Goal: Task Accomplishment & Management: Manage account settings

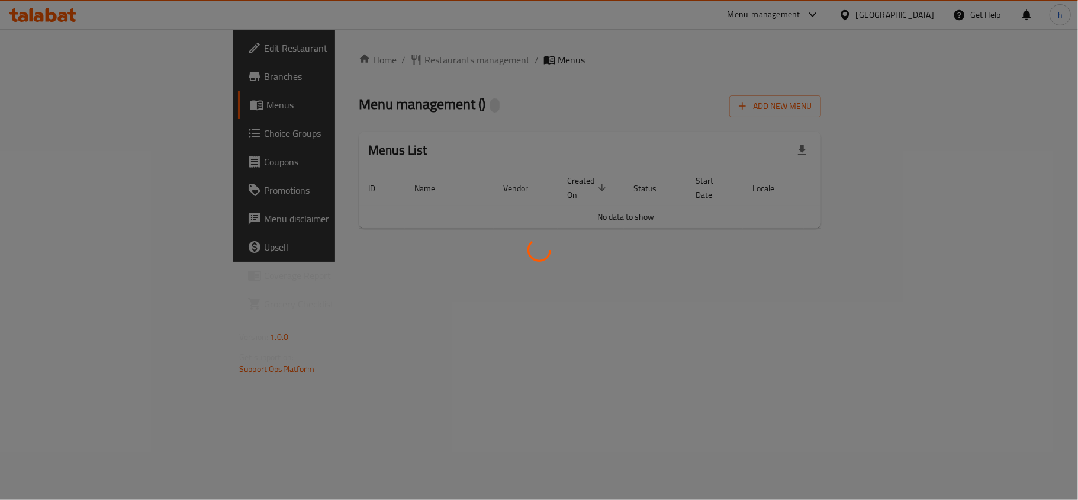
click at [311, 54] on div at bounding box center [539, 250] width 1078 height 500
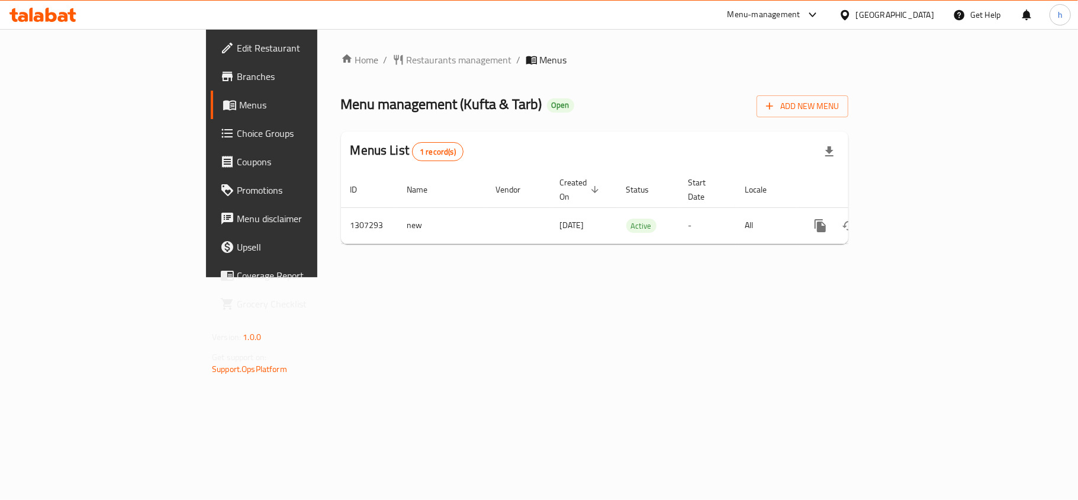
click at [407, 54] on span "Restaurants management" at bounding box center [459, 60] width 105 height 14
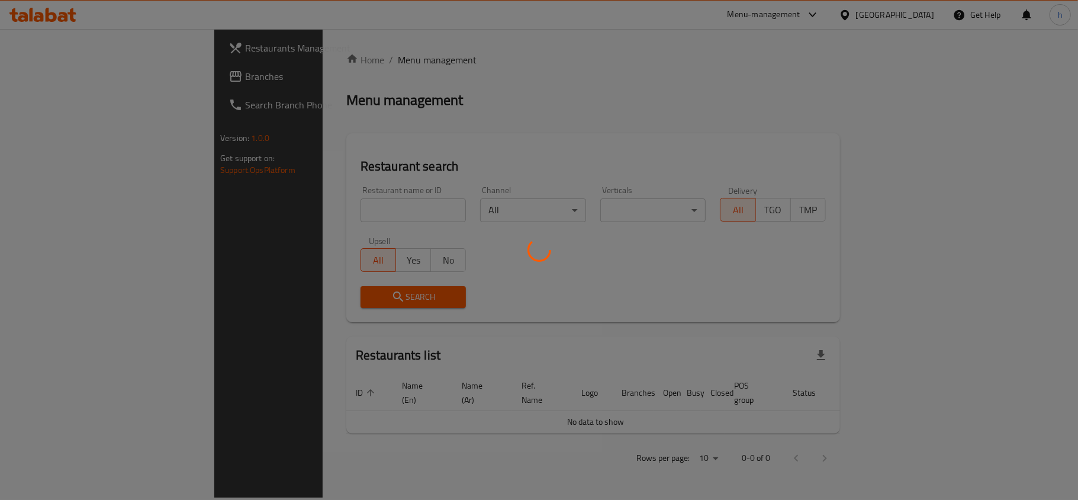
click at [311, 54] on div at bounding box center [539, 250] width 1078 height 500
click at [249, 198] on div at bounding box center [539, 250] width 1078 height 500
click at [247, 204] on div at bounding box center [539, 250] width 1078 height 500
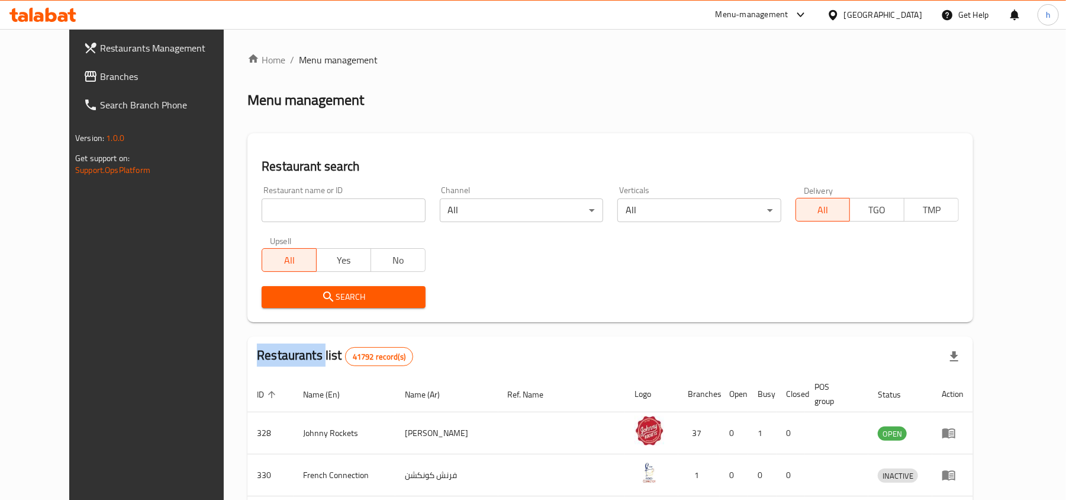
click at [247, 204] on div "Home / Menu management Menu management Restaurant search Restaurant name or ID …" at bounding box center [610, 439] width 726 height 772
click at [262, 204] on input "search" at bounding box center [343, 210] width 163 height 24
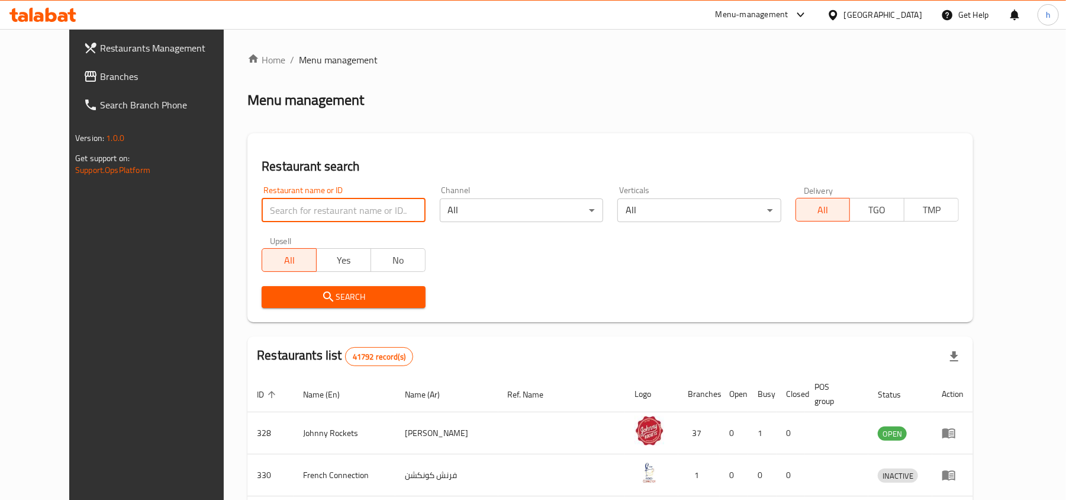
paste input "704399"
type input "704399"
click at [282, 294] on span "Search" at bounding box center [343, 296] width 144 height 15
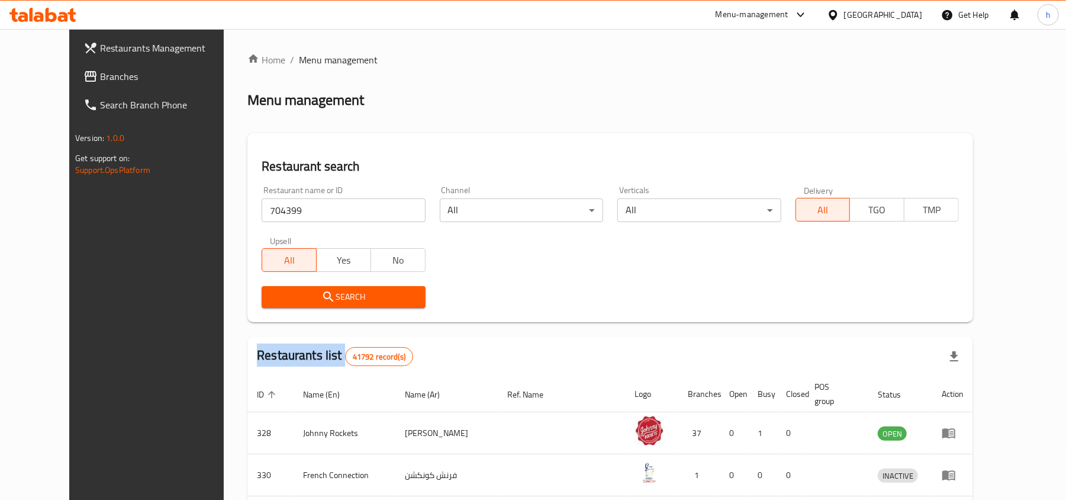
click at [282, 294] on div at bounding box center [533, 250] width 1066 height 500
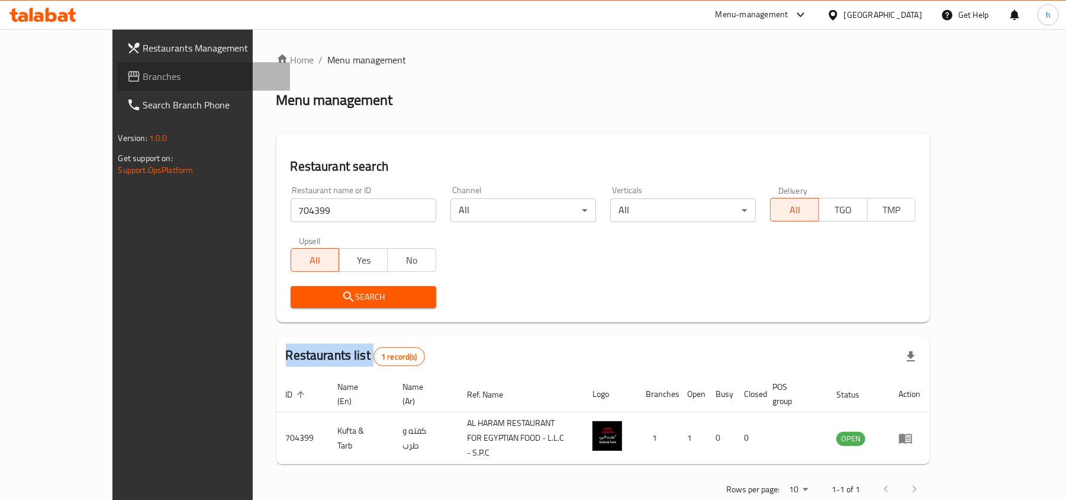
click at [143, 74] on span "Branches" at bounding box center [212, 76] width 138 height 14
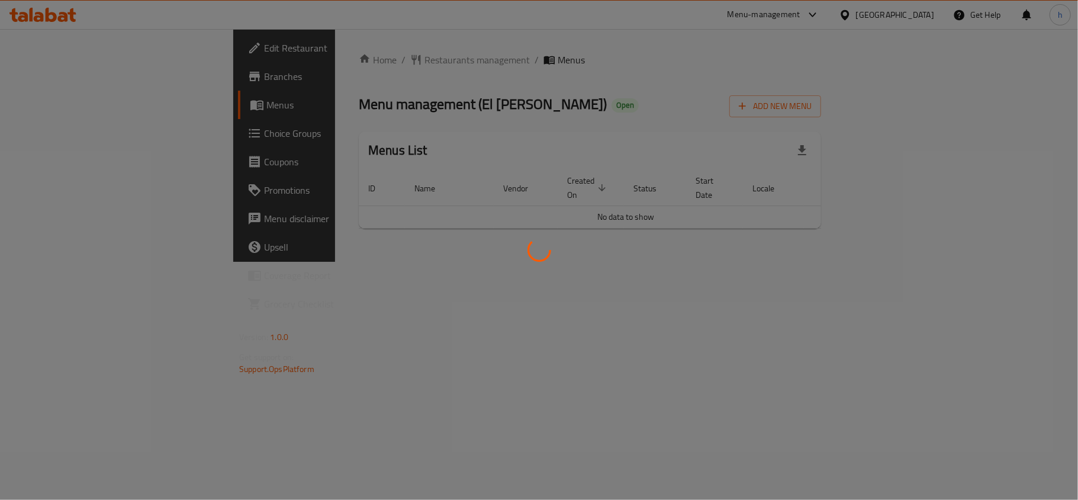
click at [413, 112] on div at bounding box center [539, 250] width 1078 height 500
click at [313, 57] on div at bounding box center [539, 250] width 1078 height 500
click at [318, 57] on div at bounding box center [539, 250] width 1078 height 500
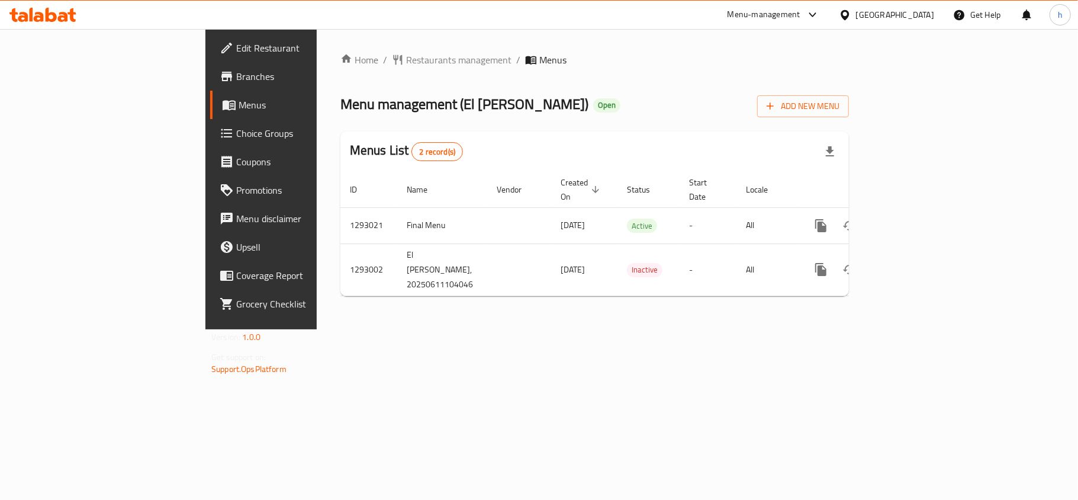
click at [651, 67] on div "Home / Restaurants management / Menus Menu management ( El Moreno ) Open Add Ne…" at bounding box center [594, 179] width 508 height 253
click at [406, 58] on span "Restaurants management" at bounding box center [458, 60] width 105 height 14
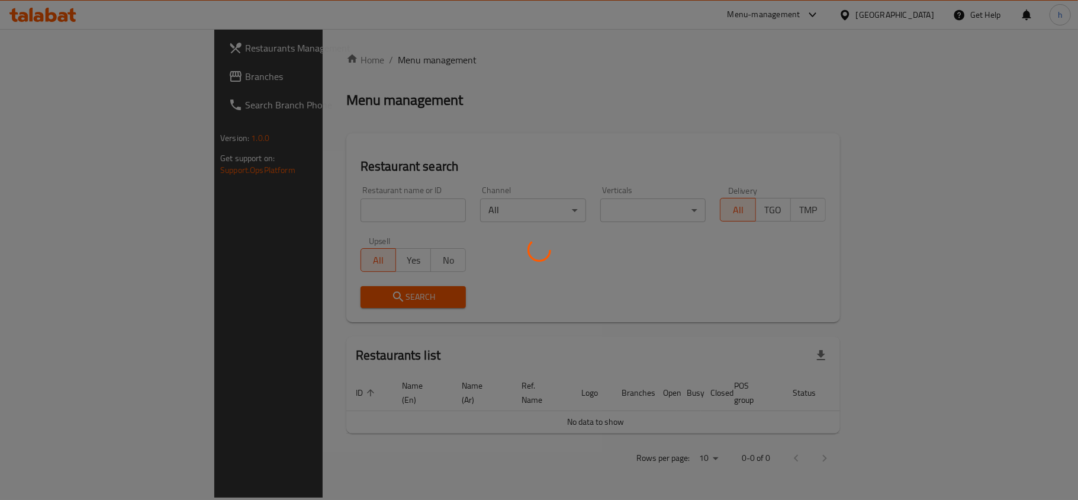
click at [285, 197] on div at bounding box center [539, 250] width 1078 height 500
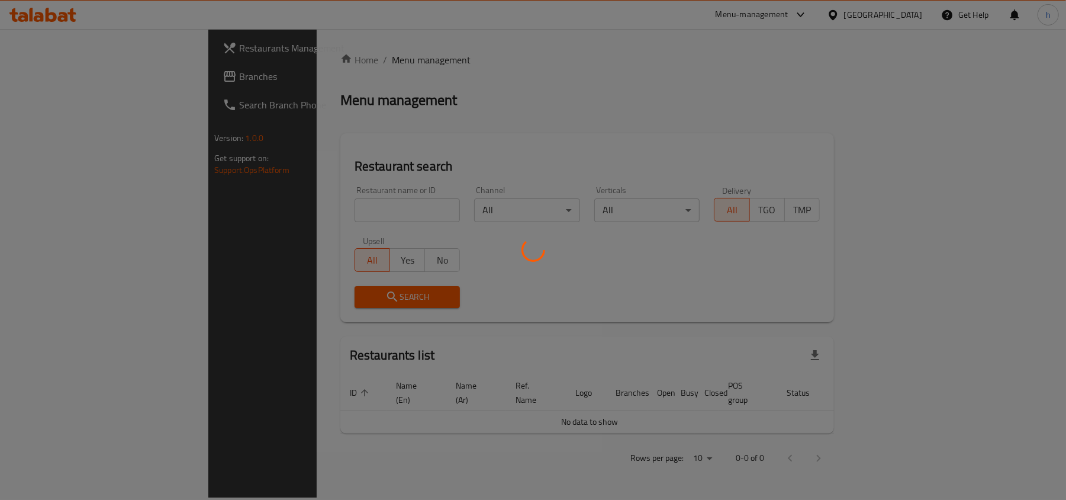
click at [279, 209] on div at bounding box center [533, 250] width 1066 height 500
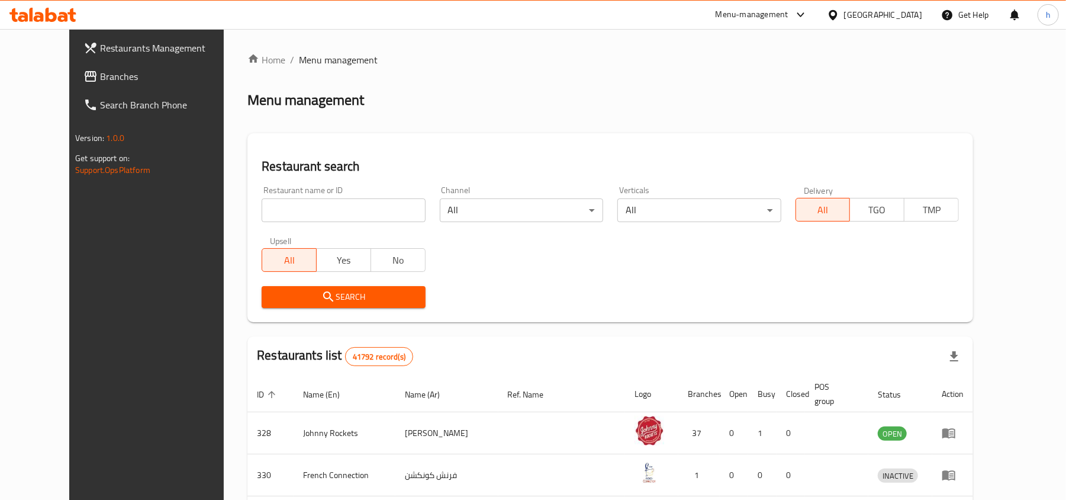
click at [280, 208] on div at bounding box center [533, 250] width 1066 height 500
click at [280, 207] on input "search" at bounding box center [343, 210] width 163 height 24
paste input "699339"
type input "699339"
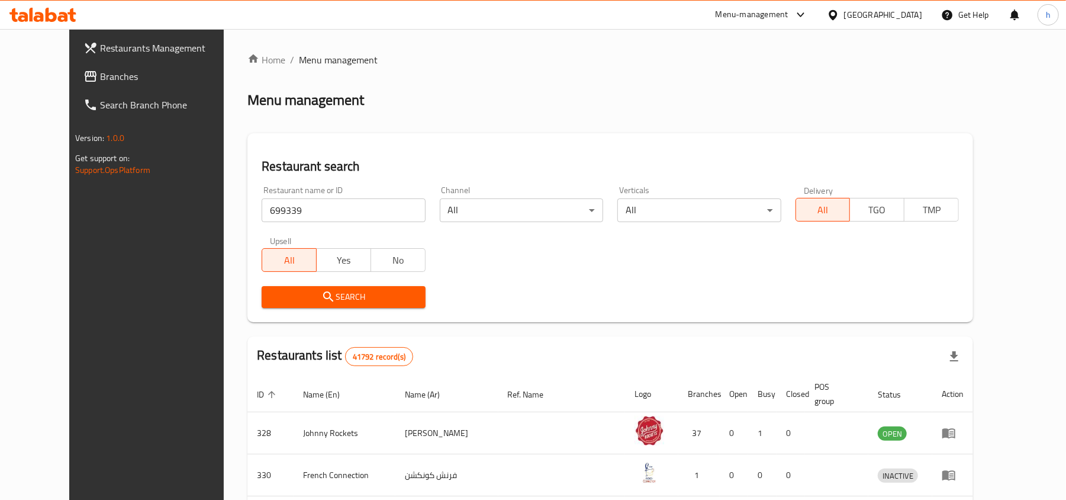
click at [304, 302] on span "Search" at bounding box center [343, 296] width 144 height 15
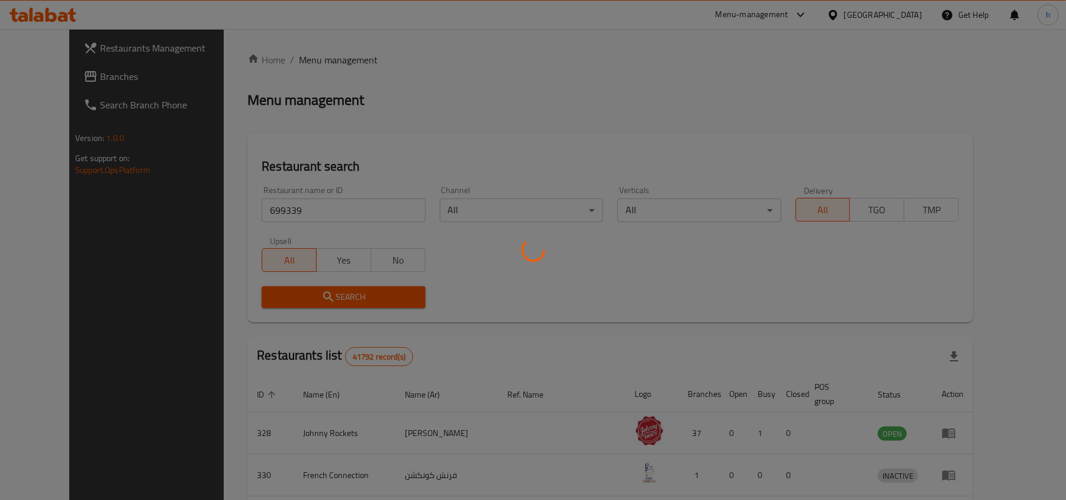
click at [304, 301] on div at bounding box center [533, 250] width 1066 height 500
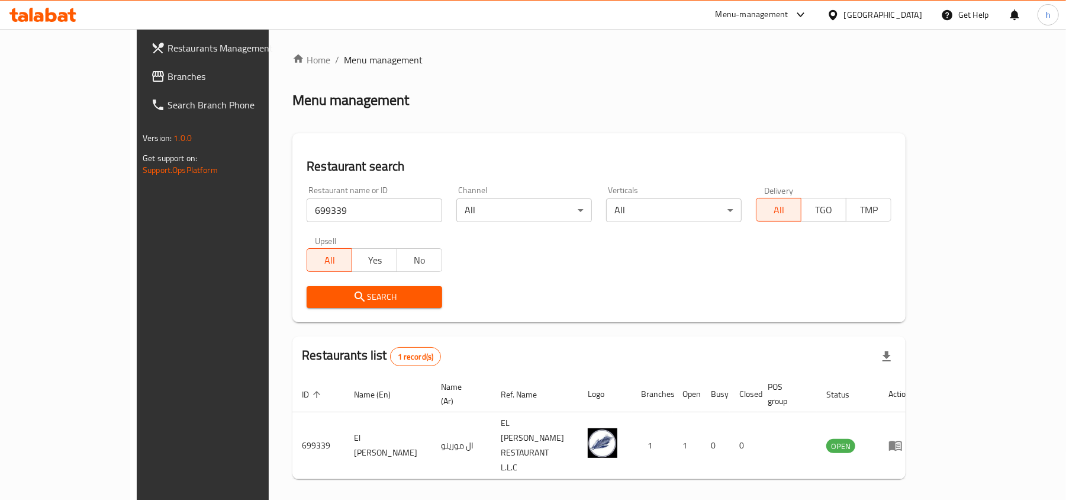
click at [888, 15] on div "[GEOGRAPHIC_DATA]" at bounding box center [883, 14] width 78 height 13
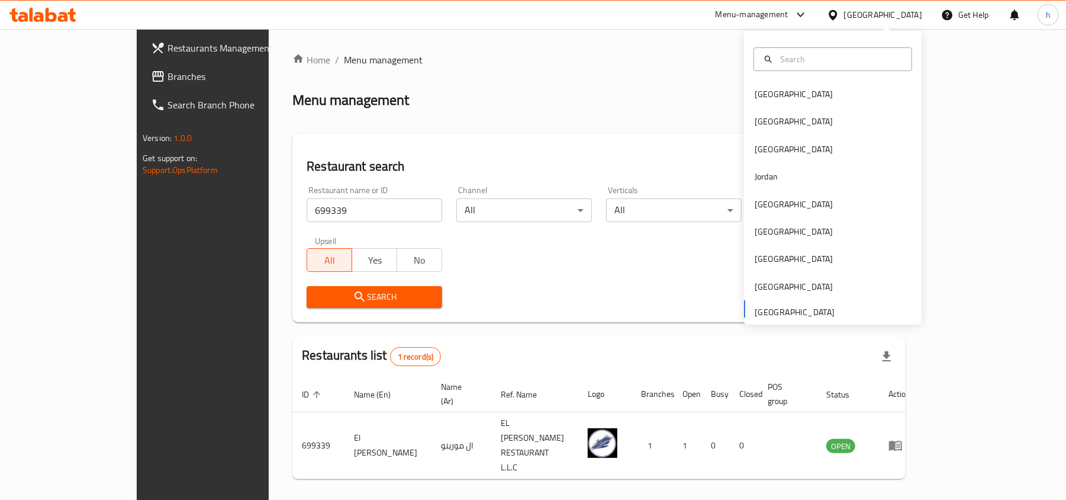
drag, startPoint x: 57, startPoint y: 75, endPoint x: 84, endPoint y: 85, distance: 29.2
click at [168, 75] on span "Branches" at bounding box center [237, 76] width 138 height 14
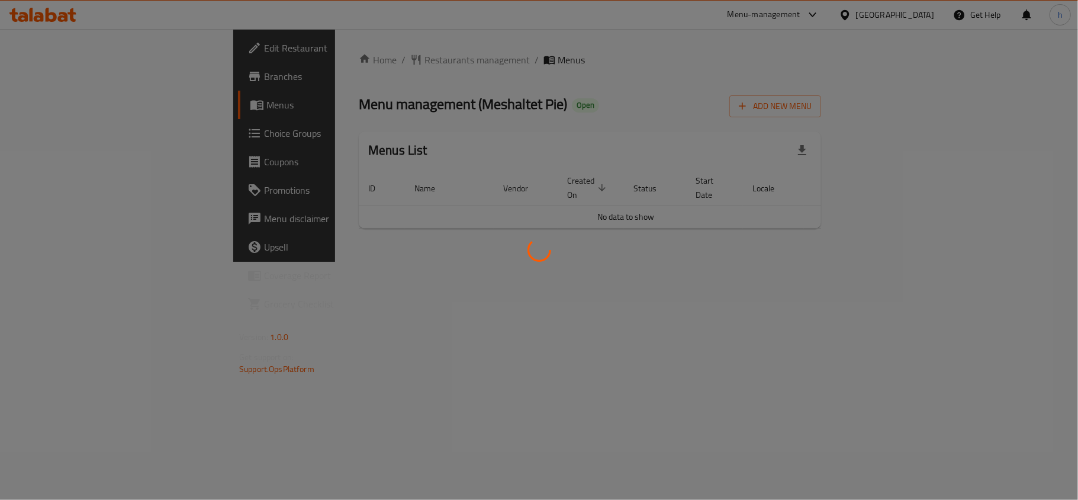
click at [333, 65] on div at bounding box center [539, 250] width 1078 height 500
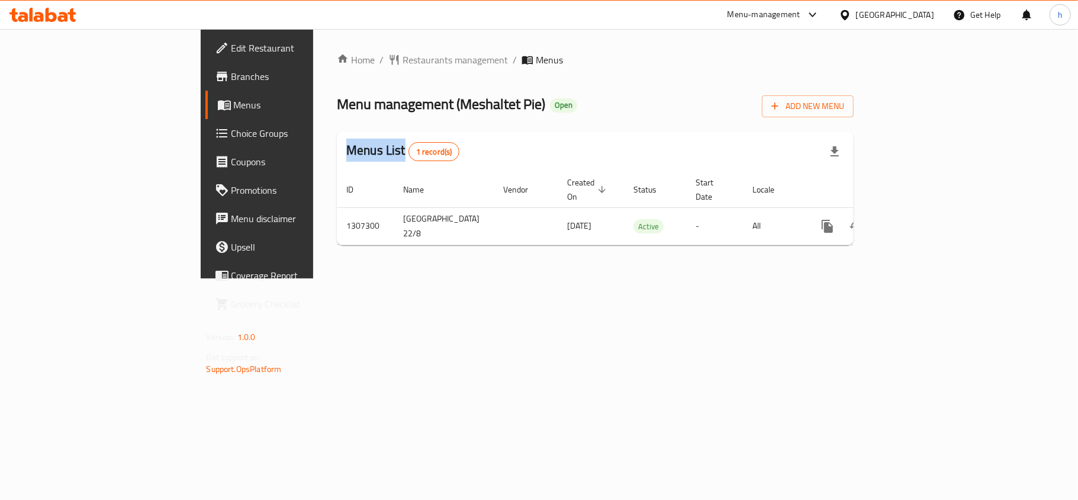
click at [333, 65] on div at bounding box center [539, 250] width 1078 height 500
click at [402, 58] on span "Restaurants management" at bounding box center [454, 60] width 105 height 14
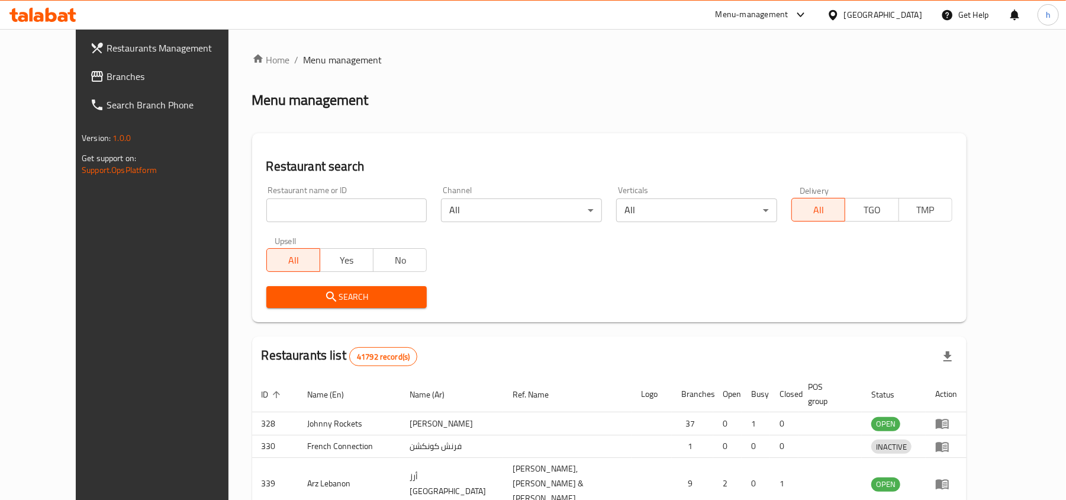
click at [304, 213] on div at bounding box center [533, 250] width 1066 height 500
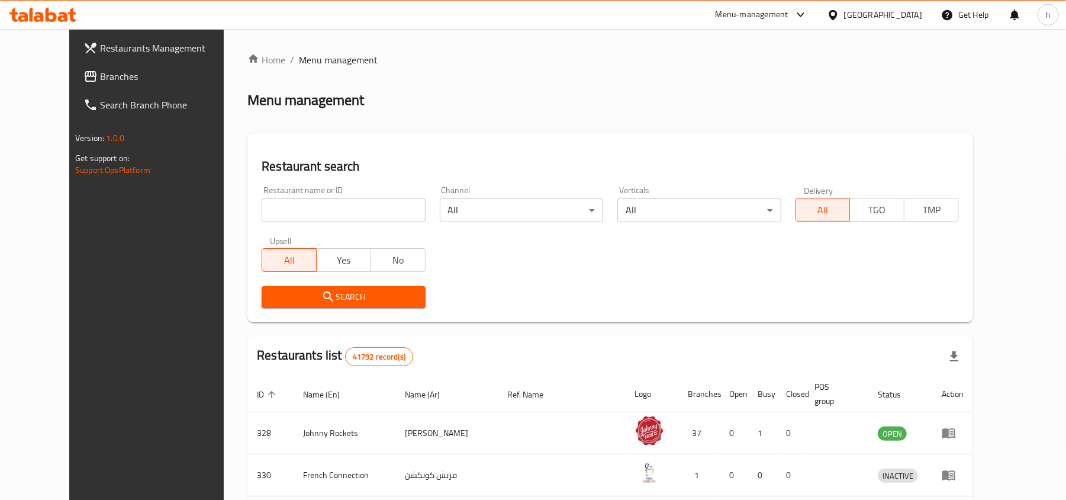
click at [304, 213] on input "search" at bounding box center [343, 210] width 163 height 24
paste input "704401"
type input "704401"
click at [311, 294] on span "Search" at bounding box center [343, 296] width 144 height 15
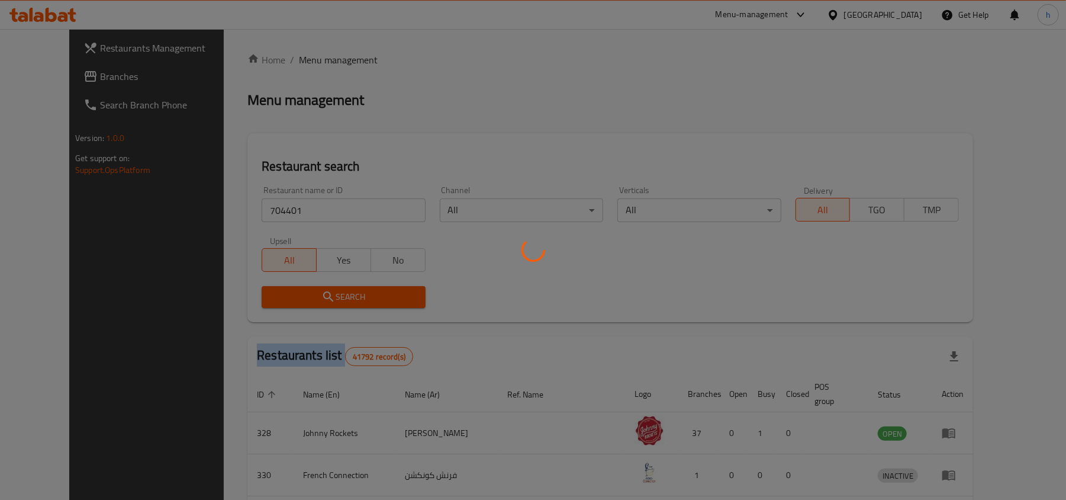
click at [311, 294] on div at bounding box center [533, 250] width 1066 height 500
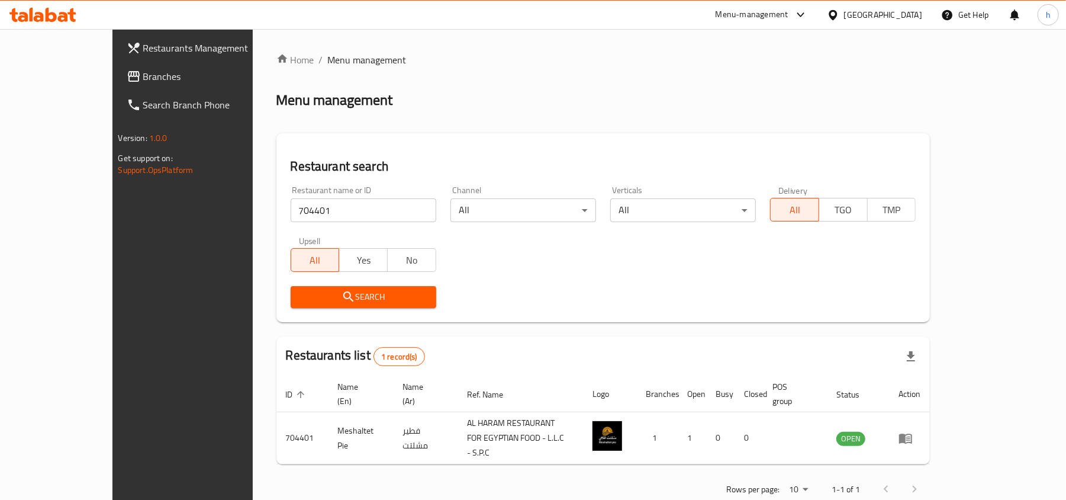
click at [868, 15] on div "[GEOGRAPHIC_DATA]" at bounding box center [883, 14] width 78 height 13
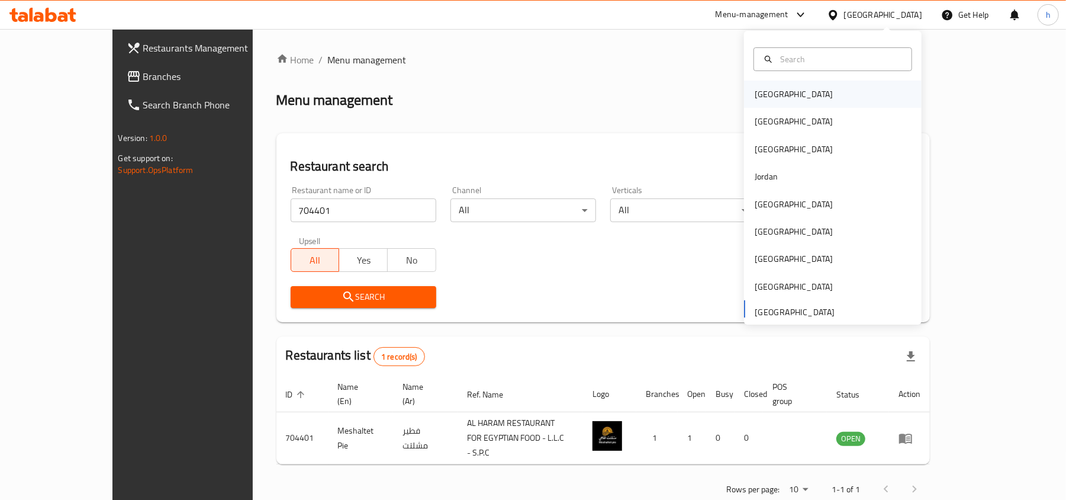
click at [755, 91] on div "Bahrain" at bounding box center [794, 94] width 78 height 13
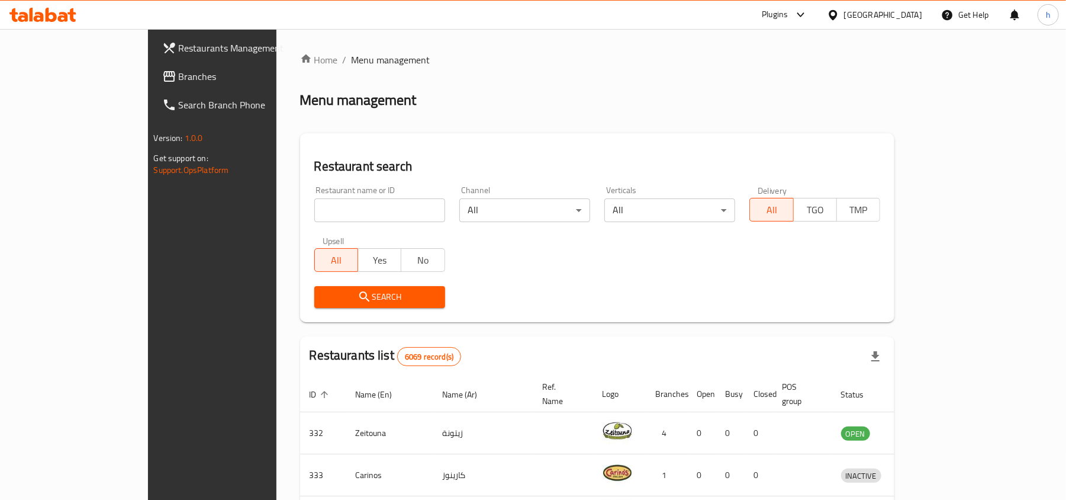
drag, startPoint x: 64, startPoint y: 69, endPoint x: 88, endPoint y: 105, distance: 43.5
click at [179, 69] on span "Branches" at bounding box center [248, 76] width 138 height 14
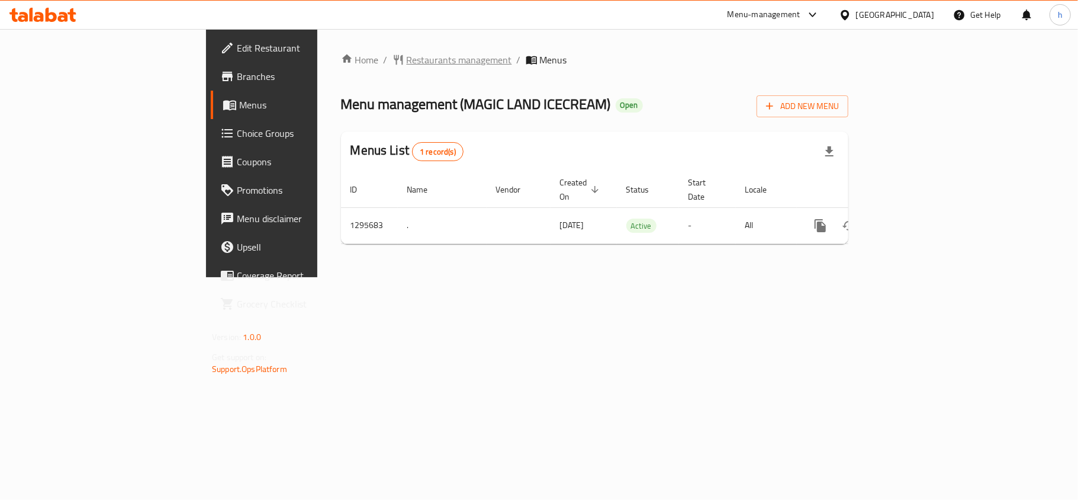
click at [407, 57] on span "Restaurants management" at bounding box center [459, 60] width 105 height 14
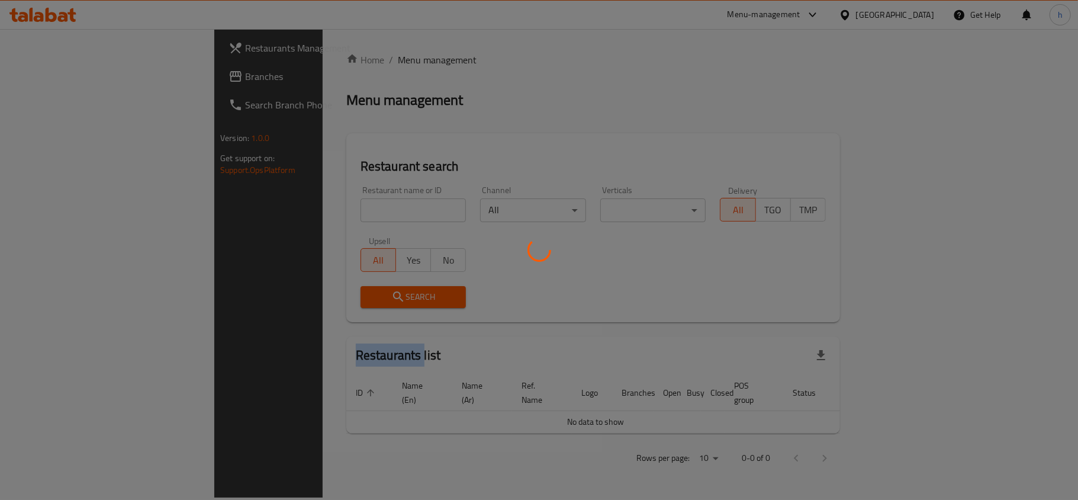
click at [311, 57] on div at bounding box center [539, 250] width 1078 height 500
click at [318, 207] on div at bounding box center [539, 250] width 1078 height 500
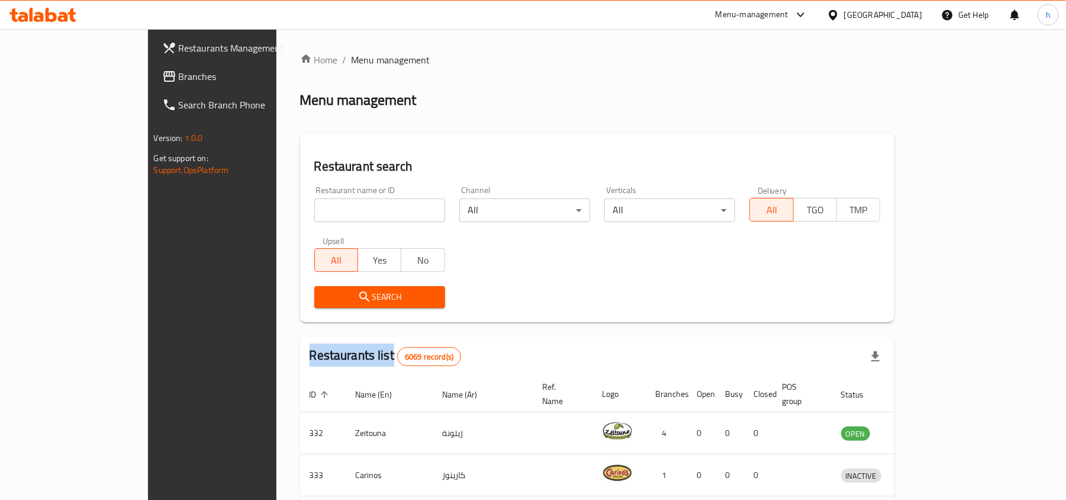
click at [318, 207] on div at bounding box center [533, 250] width 1066 height 500
click at [318, 207] on div "Home / Menu management Menu management Restaurant search Restaurant name or ID …" at bounding box center [597, 441] width 595 height 777
click at [318, 207] on input "search" at bounding box center [379, 210] width 131 height 24
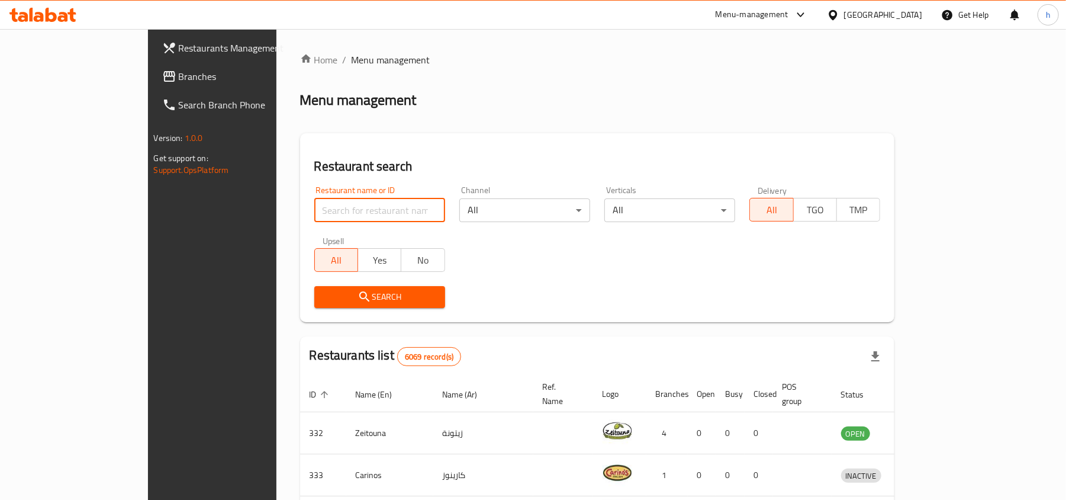
paste input "699867"
type input "699867"
click at [330, 294] on span "Search" at bounding box center [380, 296] width 112 height 15
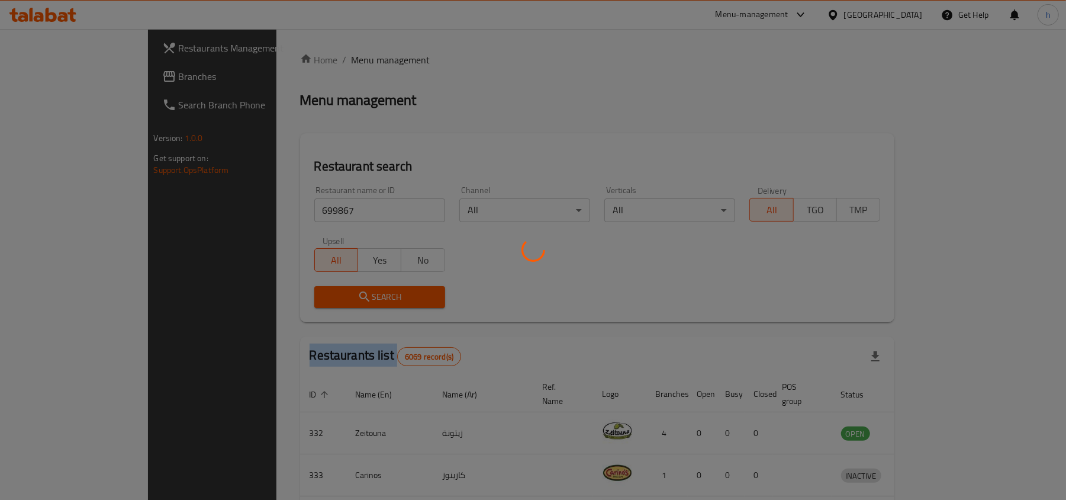
click at [330, 294] on div at bounding box center [533, 250] width 1066 height 500
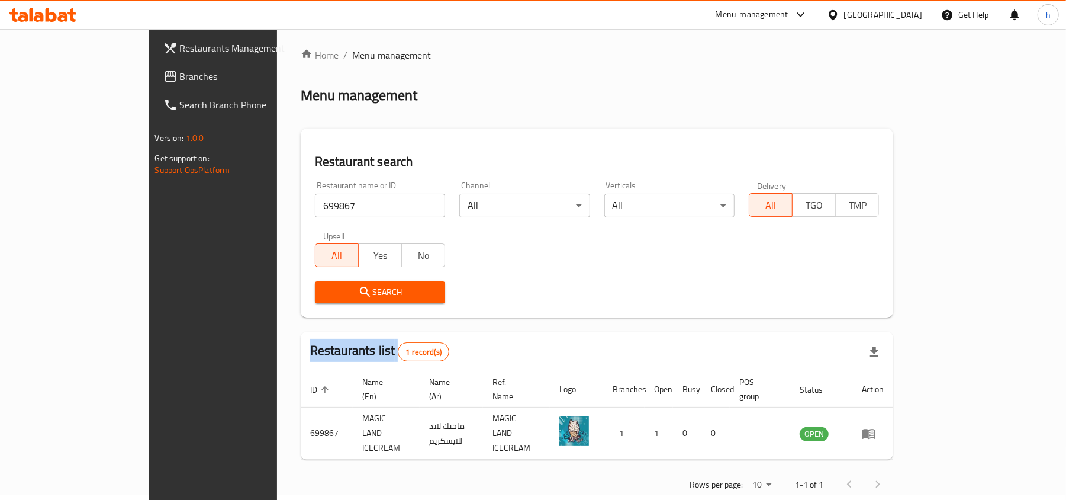
scroll to position [6, 0]
click at [896, 14] on div "Bahrain" at bounding box center [883, 14] width 78 height 13
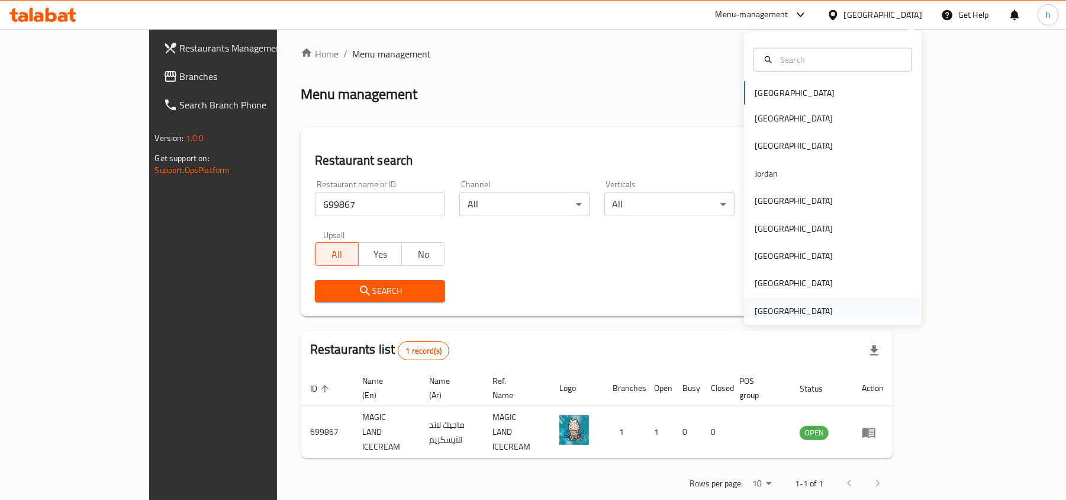
click at [756, 308] on div "[GEOGRAPHIC_DATA]" at bounding box center [794, 310] width 78 height 13
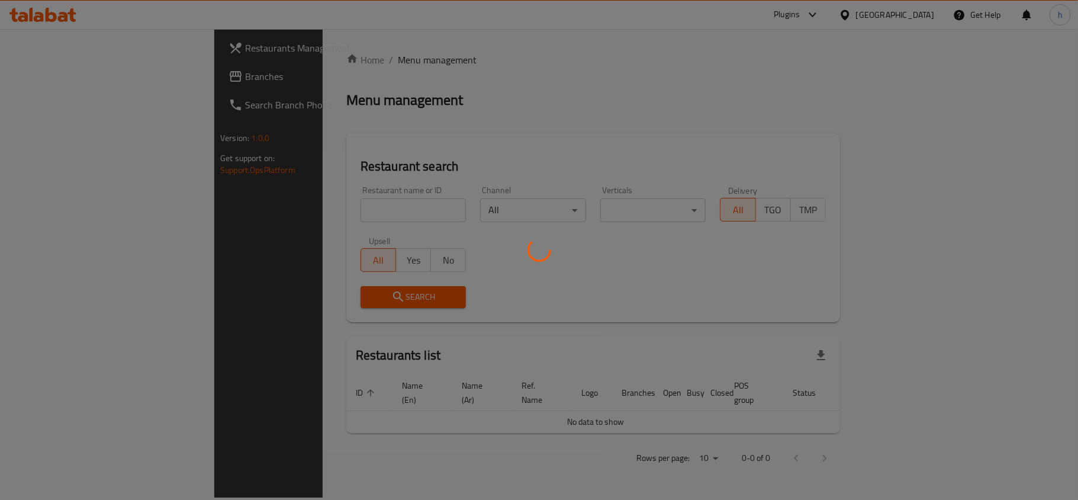
click at [60, 77] on div at bounding box center [539, 250] width 1078 height 500
click at [58, 72] on div at bounding box center [539, 250] width 1078 height 500
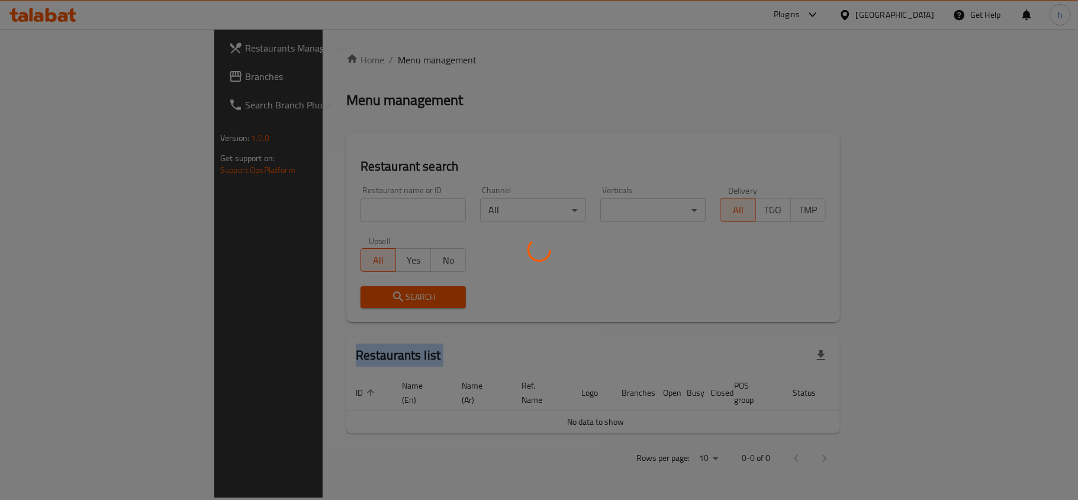
click at [58, 72] on div at bounding box center [539, 250] width 1078 height 500
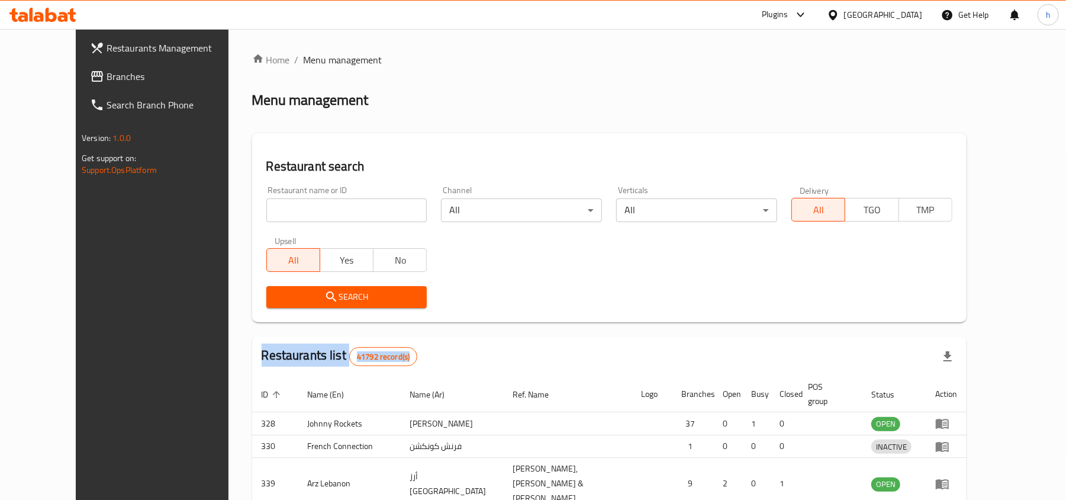
click at [58, 72] on div at bounding box center [533, 250] width 1066 height 500
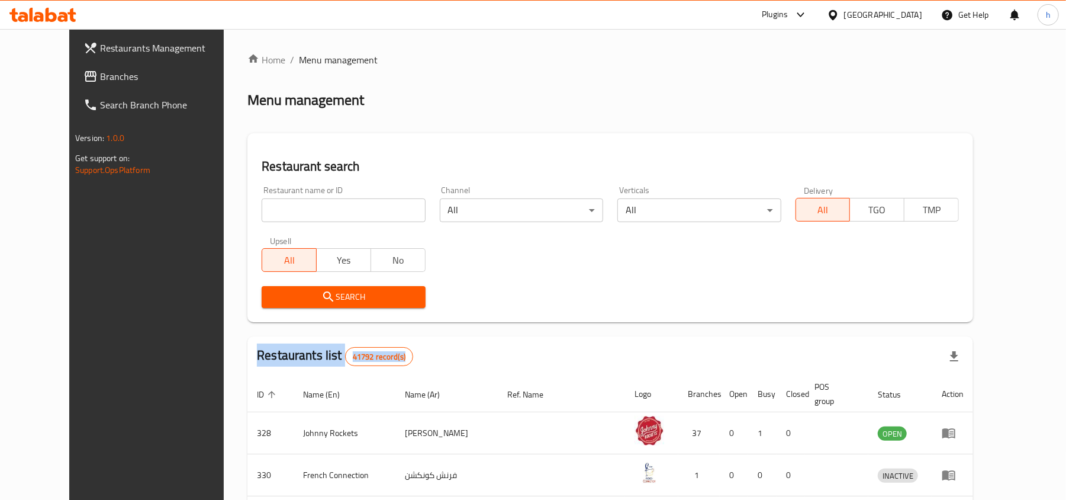
click at [100, 72] on span "Branches" at bounding box center [169, 76] width 138 height 14
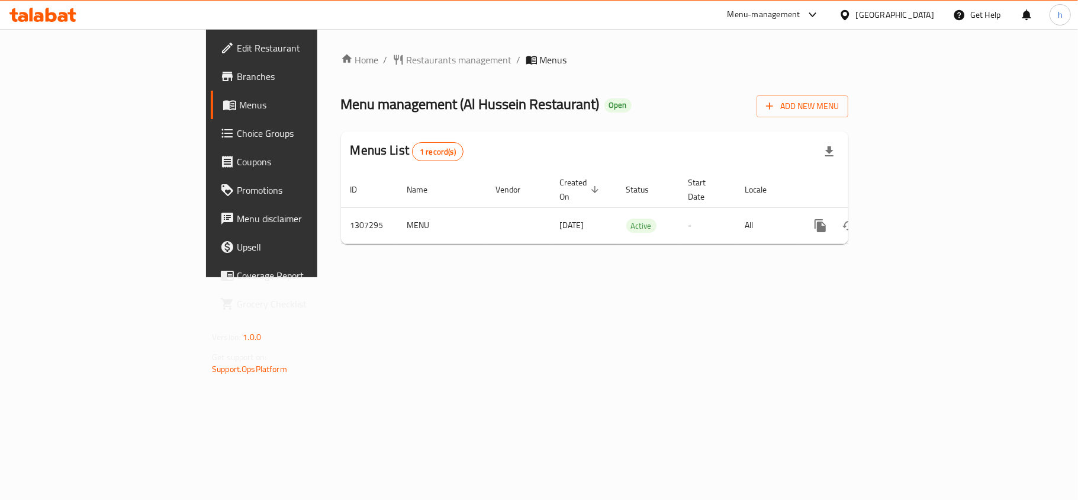
click at [346, 52] on div at bounding box center [539, 250] width 1078 height 500
click at [407, 60] on span "Restaurants management" at bounding box center [459, 60] width 105 height 14
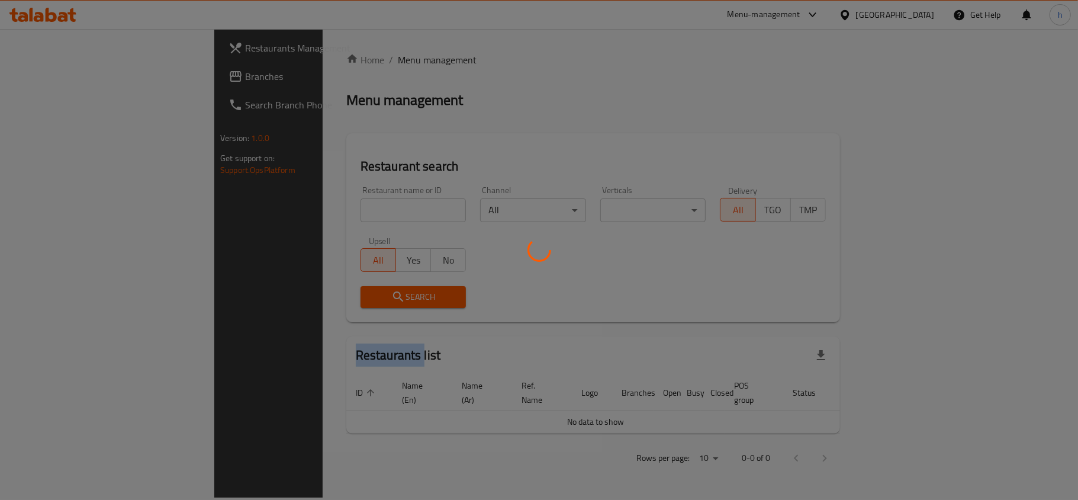
click at [336, 60] on div at bounding box center [539, 250] width 1078 height 500
click at [277, 205] on div at bounding box center [539, 250] width 1078 height 500
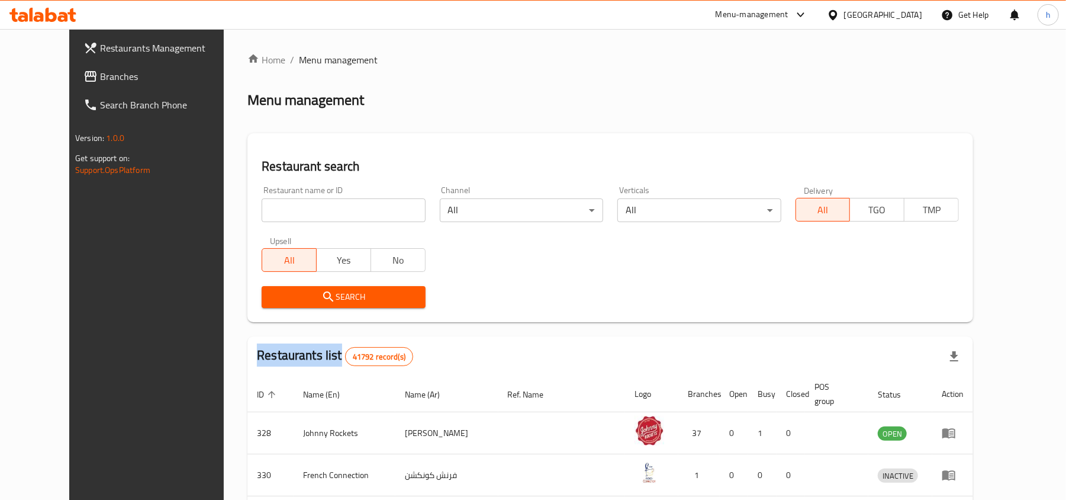
click at [277, 205] on div at bounding box center [533, 250] width 1066 height 500
click at [273, 218] on input "search" at bounding box center [343, 210] width 163 height 24
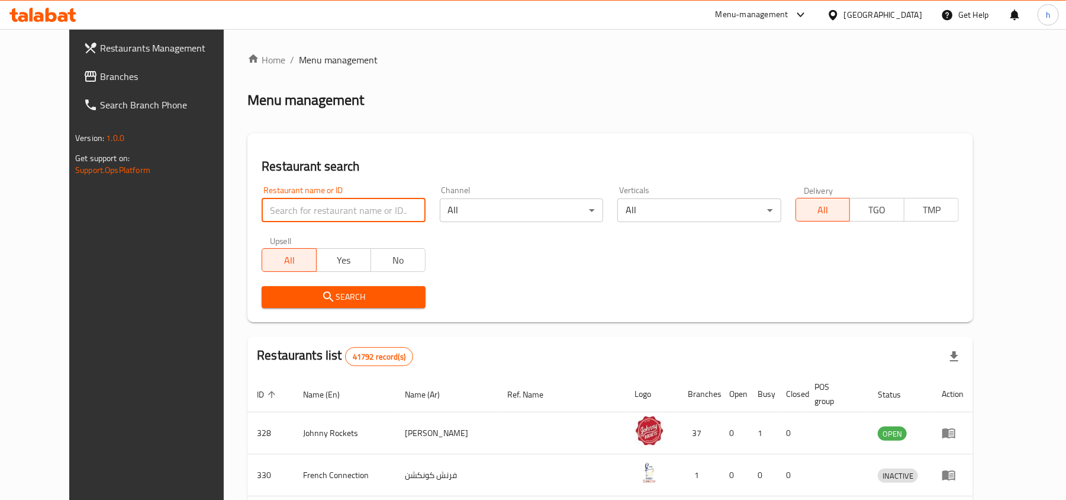
click at [273, 218] on input "search" at bounding box center [343, 210] width 163 height 24
paste input "704400"
type input "704400"
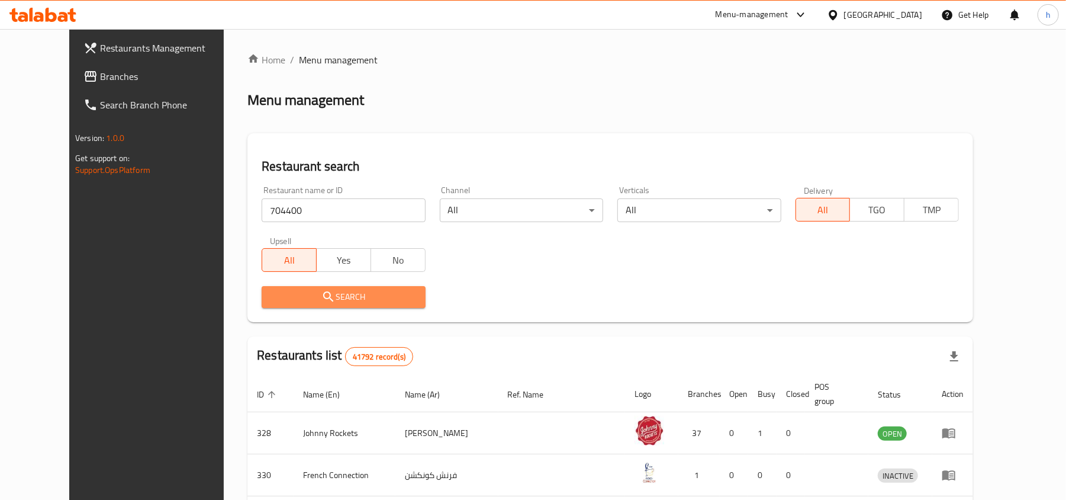
click at [272, 289] on span "Search" at bounding box center [343, 296] width 144 height 15
click at [272, 289] on div at bounding box center [533, 250] width 1066 height 500
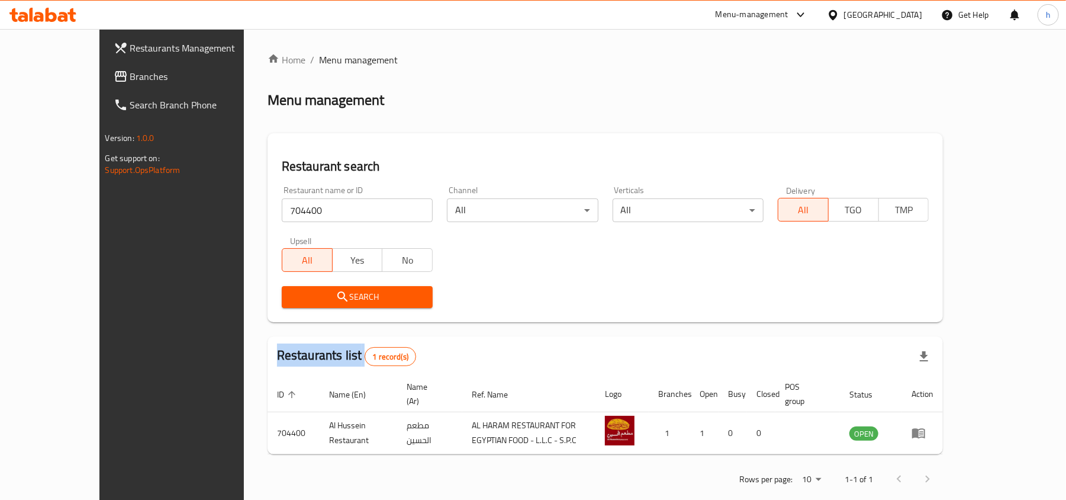
scroll to position [6, 0]
